Goal: Navigation & Orientation: Find specific page/section

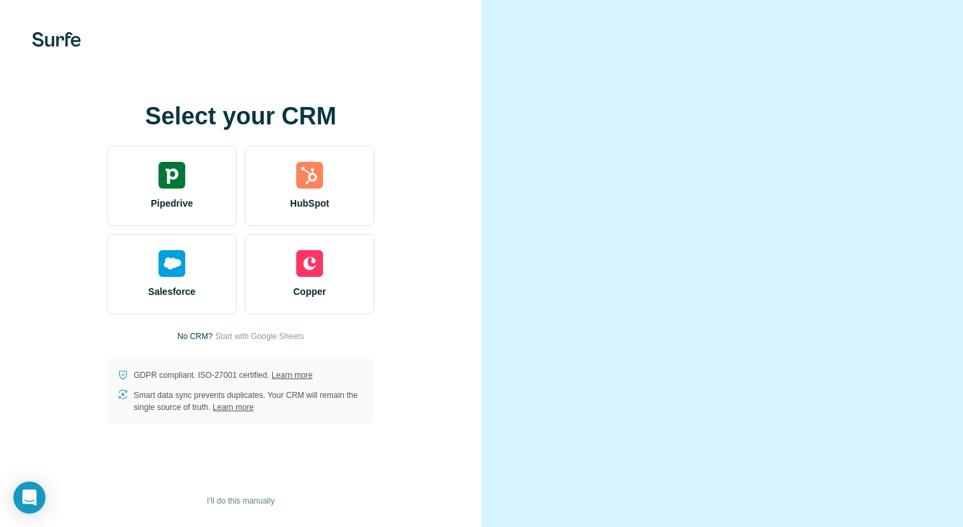
click at [483, 209] on div at bounding box center [721, 263] width 481 height 527
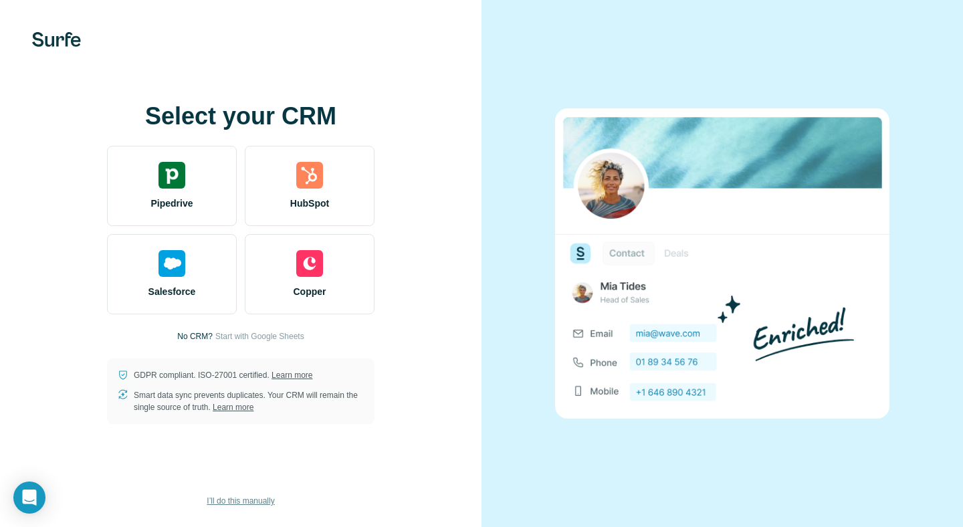
click at [245, 502] on span "I’ll do this manually" at bounding box center [241, 501] width 68 height 12
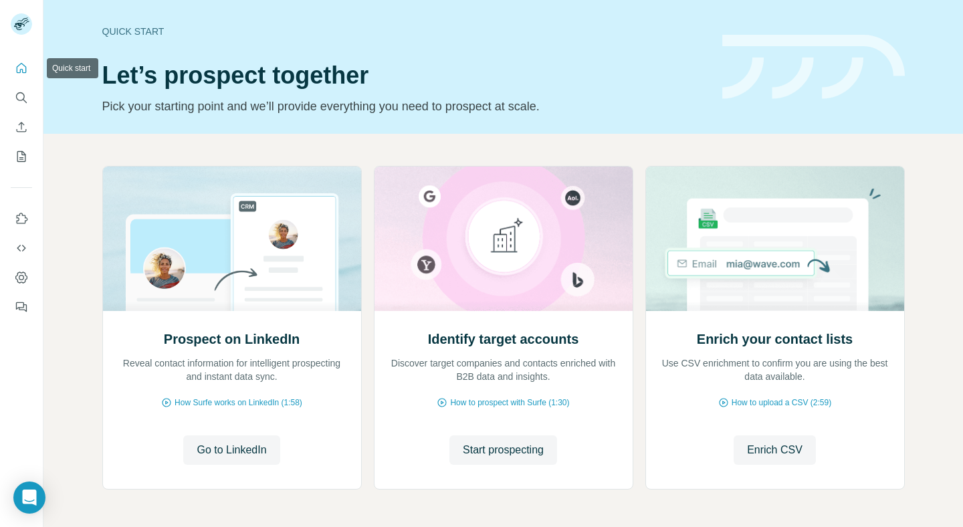
click at [27, 67] on icon "Quick start" at bounding box center [21, 67] width 13 height 13
click at [24, 102] on icon "Search" at bounding box center [21, 97] width 13 height 13
